Goal: Check status: Check status

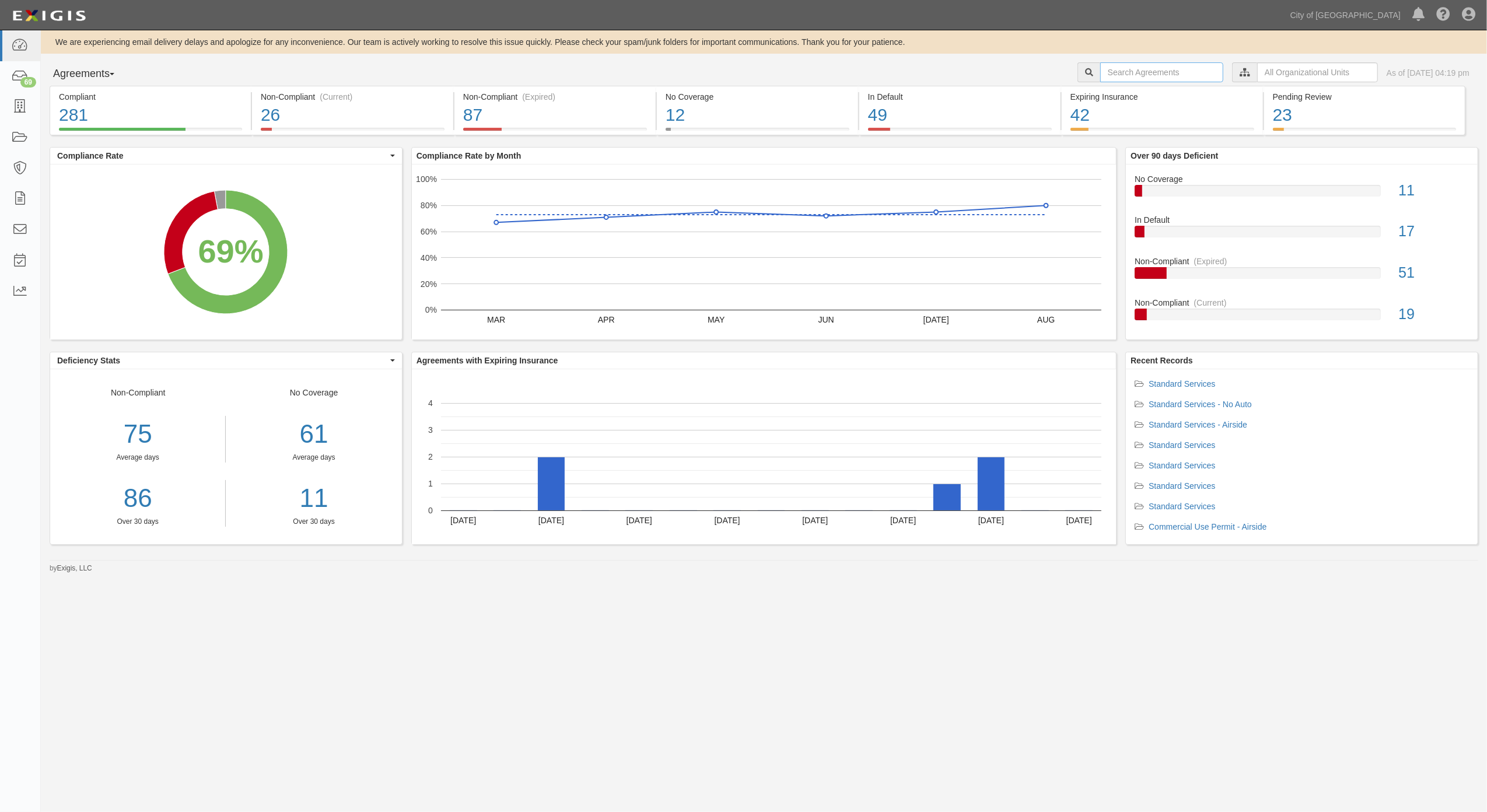
click at [1141, 76] on input "text" at bounding box center [1161, 73] width 123 height 20
paste input "154775"
type input "154775"
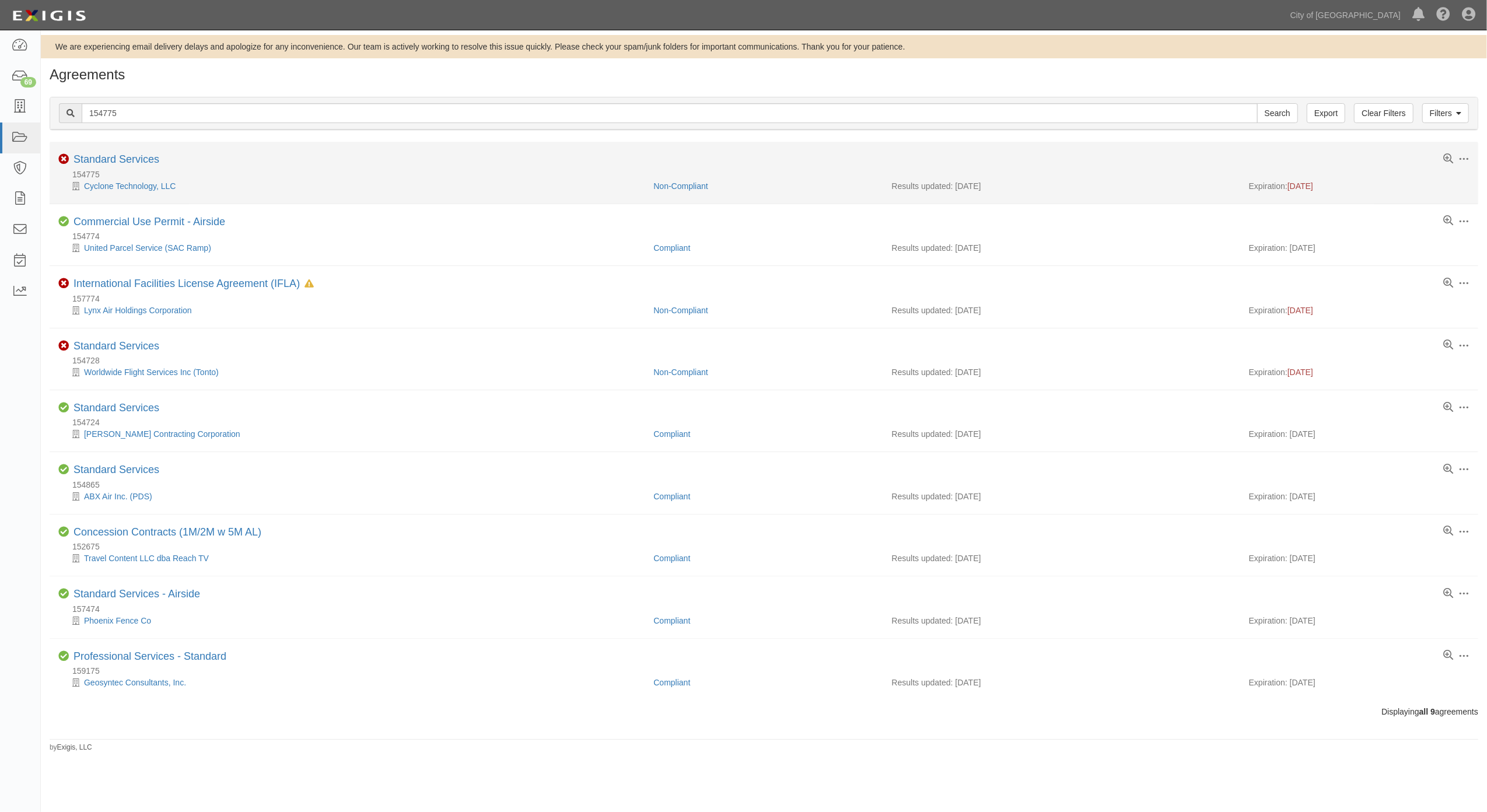
click at [106, 153] on li "Toggle Agreement Dropdown Edit Log activity Add task Send message Archive Non-C…" at bounding box center [764, 173] width 1428 height 62
click at [93, 168] on div "Toggle Agreement Dropdown Edit Log activity Add task Send message Archive Non-C…" at bounding box center [764, 161] width 1428 height 15
click at [99, 161] on link "Standard Services" at bounding box center [116, 160] width 86 height 12
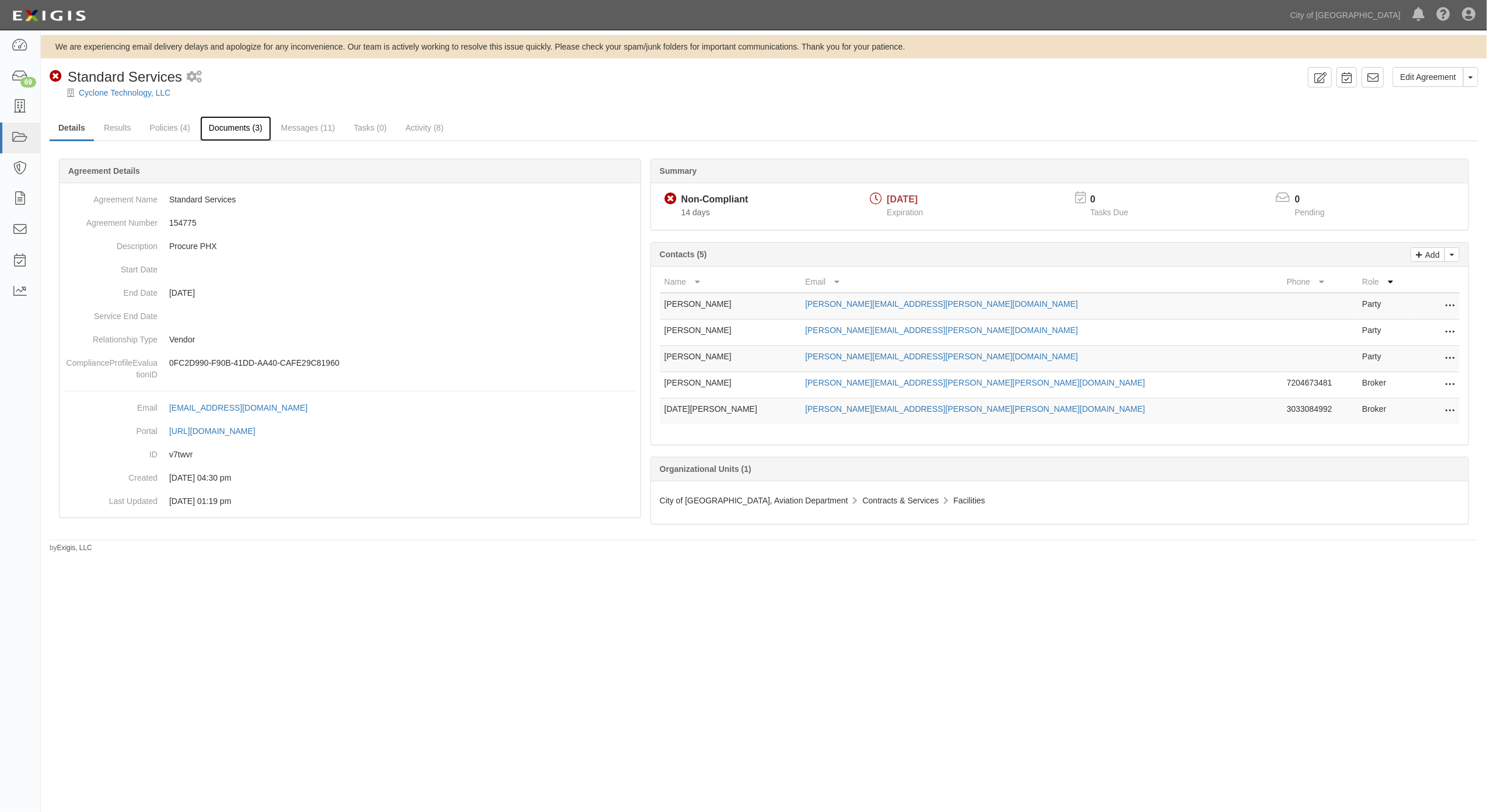
click at [237, 128] on link "Documents (3)" at bounding box center [236, 128] width 71 height 25
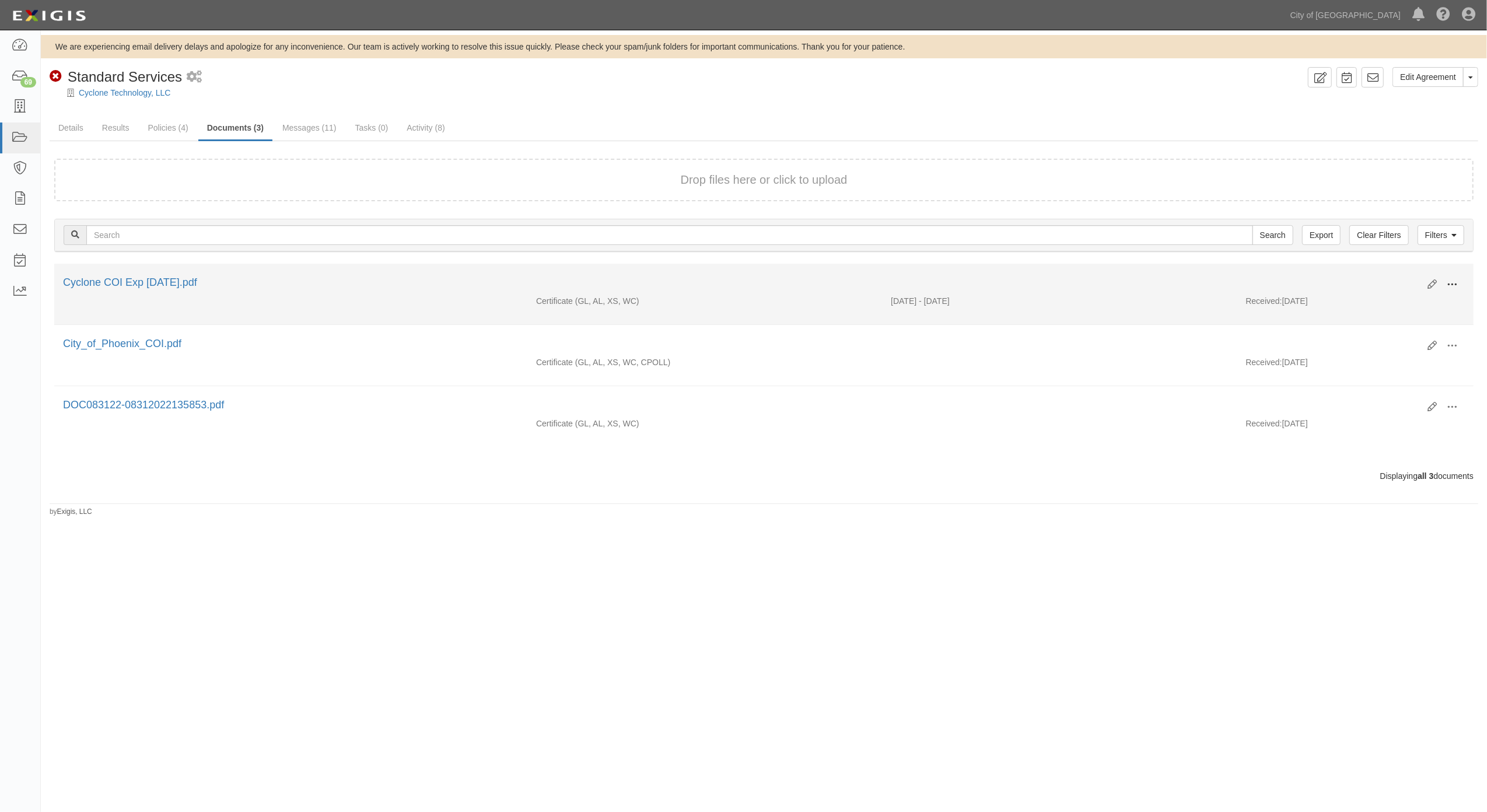
click at [1453, 288] on span at bounding box center [1452, 285] width 11 height 11
click at [1389, 303] on link "View" at bounding box center [1395, 301] width 92 height 21
